Goal: Register for event/course

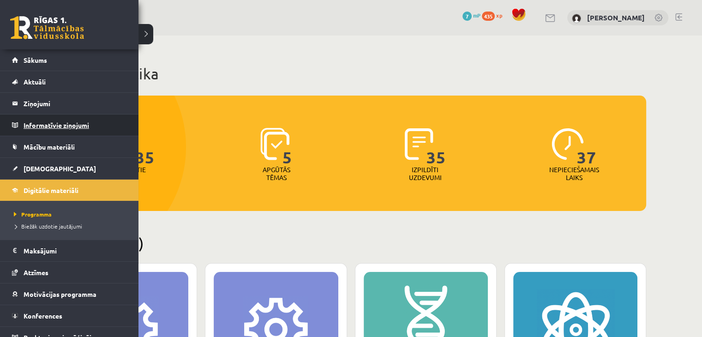
click at [32, 130] on legend "Informatīvie ziņojumi 0" at bounding box center [75, 125] width 103 height 21
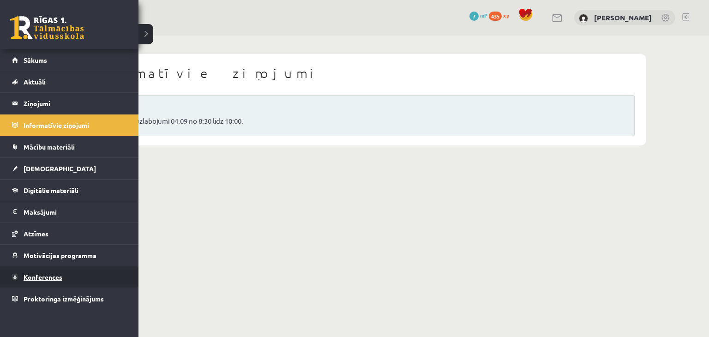
click at [68, 271] on link "Konferences" at bounding box center [69, 276] width 115 height 21
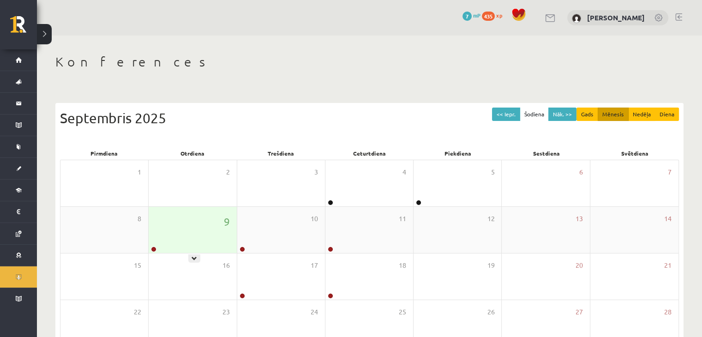
click at [179, 233] on div "9" at bounding box center [193, 230] width 88 height 46
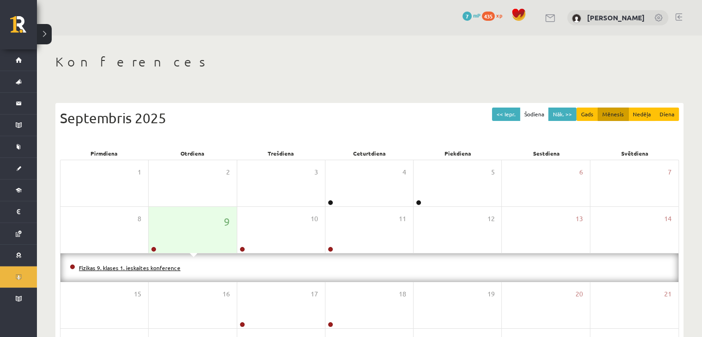
click at [172, 264] on link "Fizikas 9. klases 1. ieskaites konference" at bounding box center [130, 267] width 102 height 7
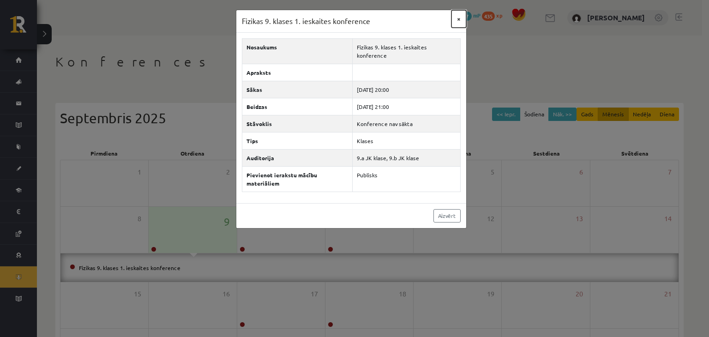
click at [461, 19] on button "×" at bounding box center [459, 19] width 15 height 18
